Goal: Transaction & Acquisition: Purchase product/service

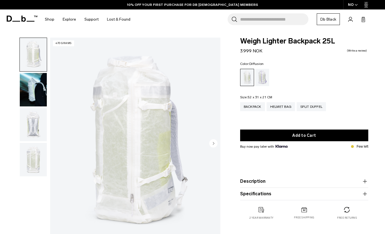
click at [38, 91] on img "button" at bounding box center [33, 89] width 27 height 33
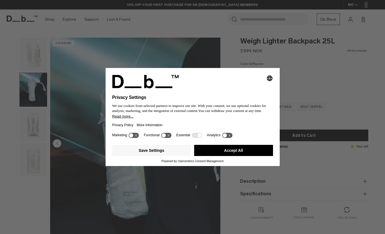
click at [206, 154] on button "Accept All" at bounding box center [233, 150] width 79 height 11
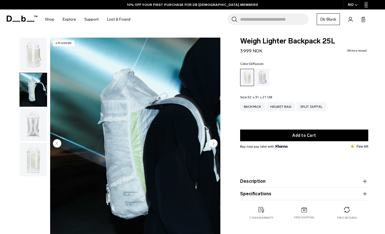
click at [35, 125] on img "button" at bounding box center [33, 124] width 27 height 33
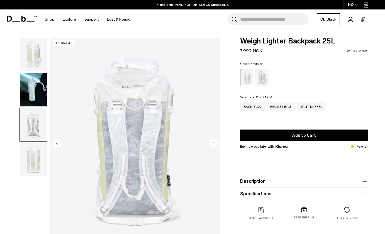
click at [36, 150] on img "button" at bounding box center [33, 159] width 27 height 33
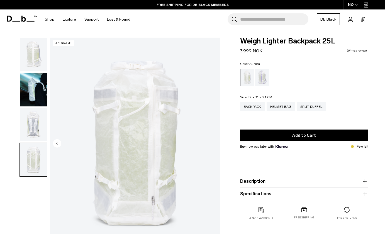
click at [265, 82] on div "Aurora" at bounding box center [262, 77] width 14 height 17
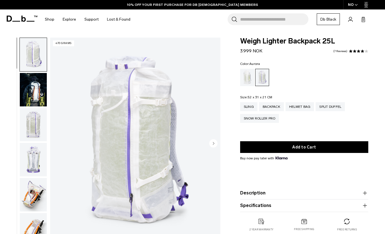
click at [41, 87] on img "button" at bounding box center [33, 89] width 27 height 33
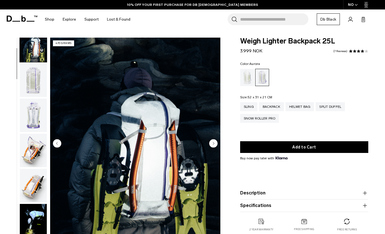
click at [40, 91] on img "button" at bounding box center [33, 80] width 27 height 33
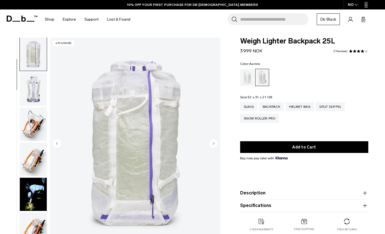
click at [38, 95] on img "button" at bounding box center [33, 88] width 27 height 33
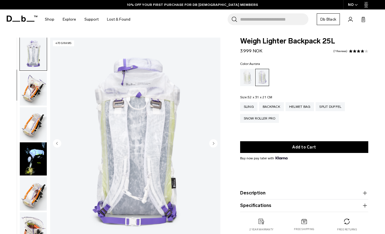
click at [37, 118] on img "button" at bounding box center [33, 123] width 27 height 33
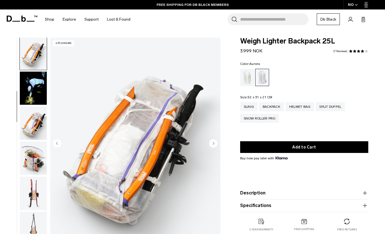
scroll to position [0, 0]
drag, startPoint x: 40, startPoint y: 80, endPoint x: 38, endPoint y: 83, distance: 3.6
click at [40, 80] on img "button" at bounding box center [33, 88] width 27 height 33
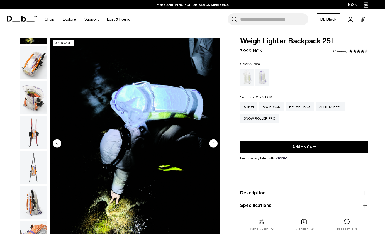
click at [34, 125] on img "button" at bounding box center [33, 132] width 27 height 33
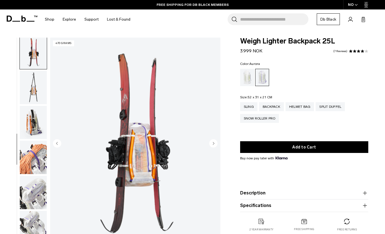
click at [36, 145] on img "button" at bounding box center [33, 157] width 27 height 33
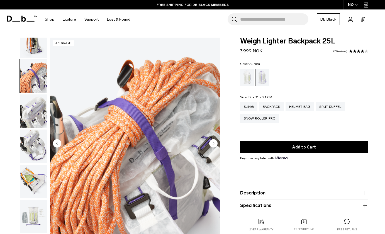
scroll to position [421, 0]
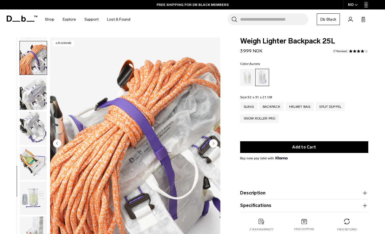
click at [38, 167] on img "button" at bounding box center [33, 162] width 27 height 33
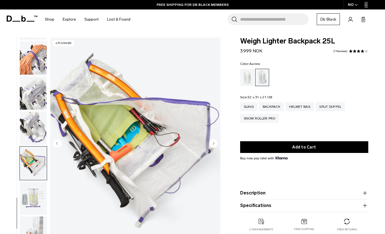
click at [39, 188] on img "button" at bounding box center [33, 197] width 27 height 33
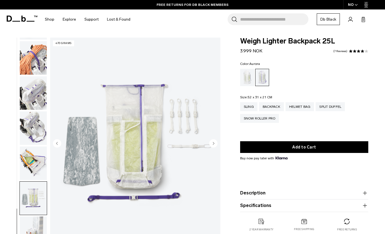
scroll to position [3, 0]
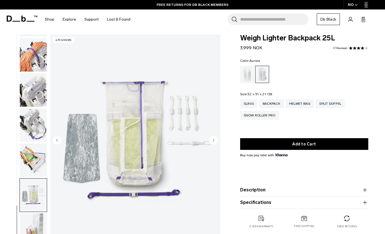
click at [38, 218] on img "button" at bounding box center [33, 229] width 27 height 33
